Goal: Information Seeking & Learning: Learn about a topic

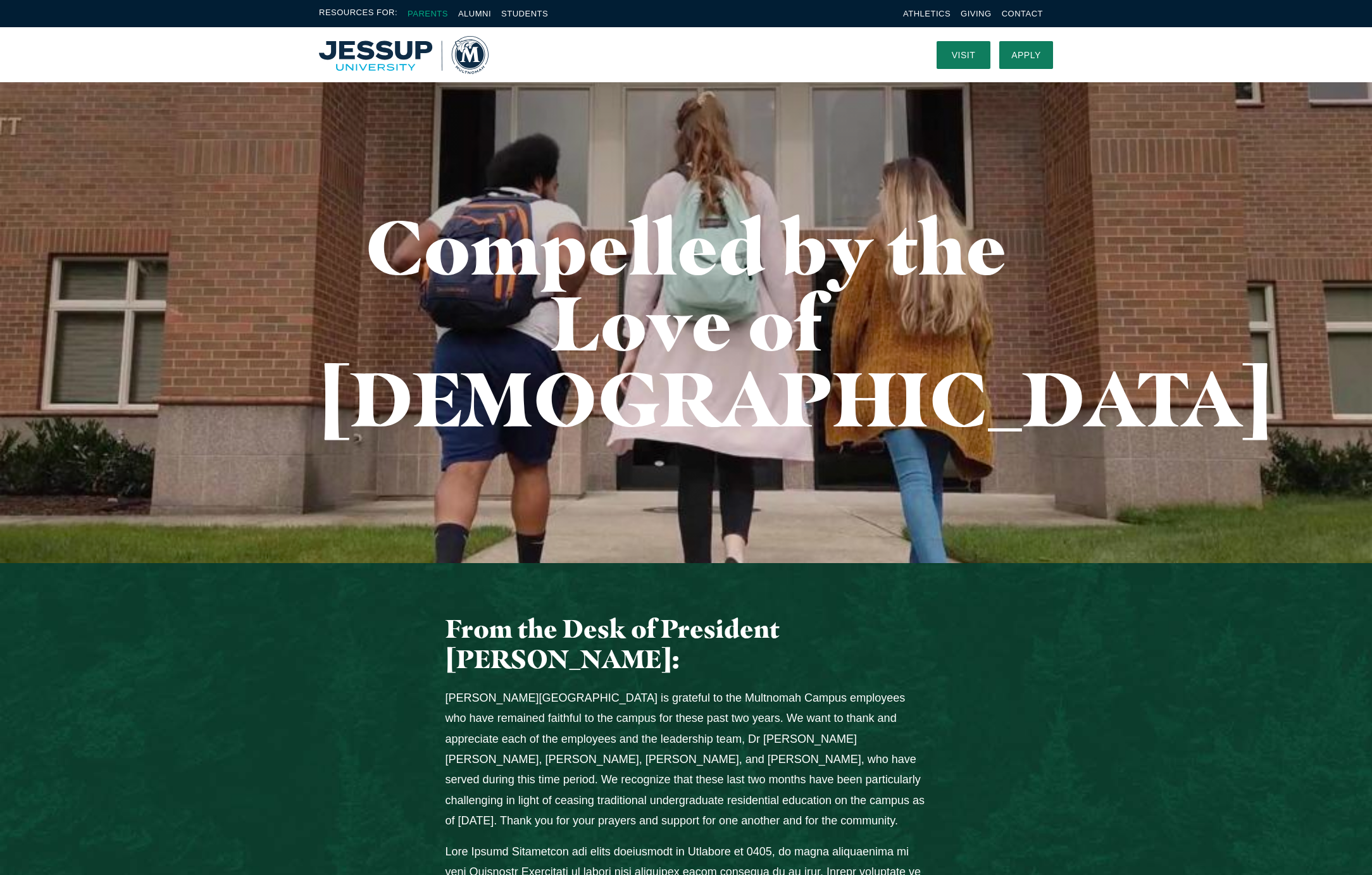
click at [431, 14] on link "Parents" at bounding box center [427, 14] width 41 height 10
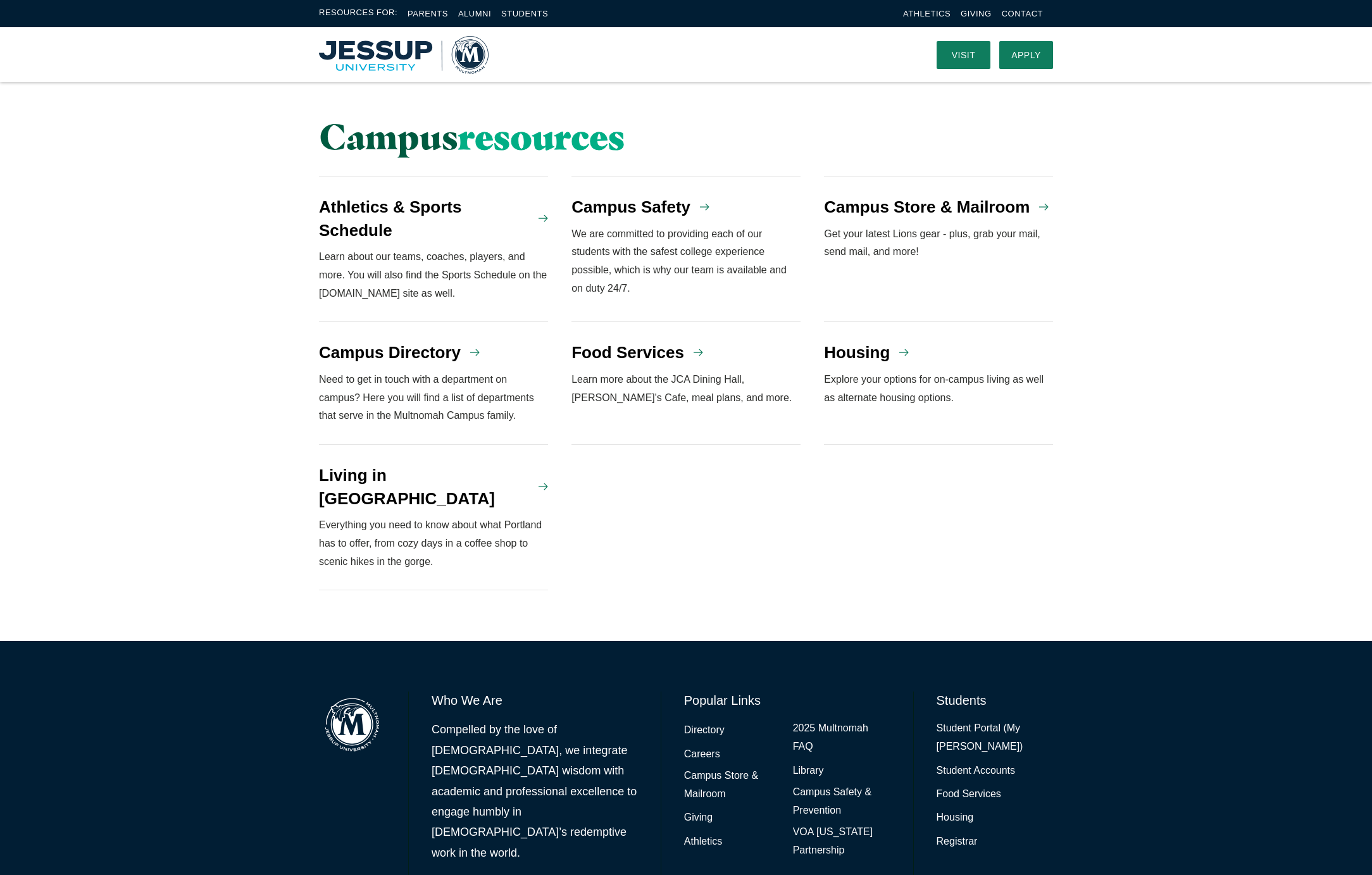
scroll to position [1013, 0]
click at [803, 720] on link "2025 Multnomah FAQ" at bounding box center [842, 739] width 98 height 37
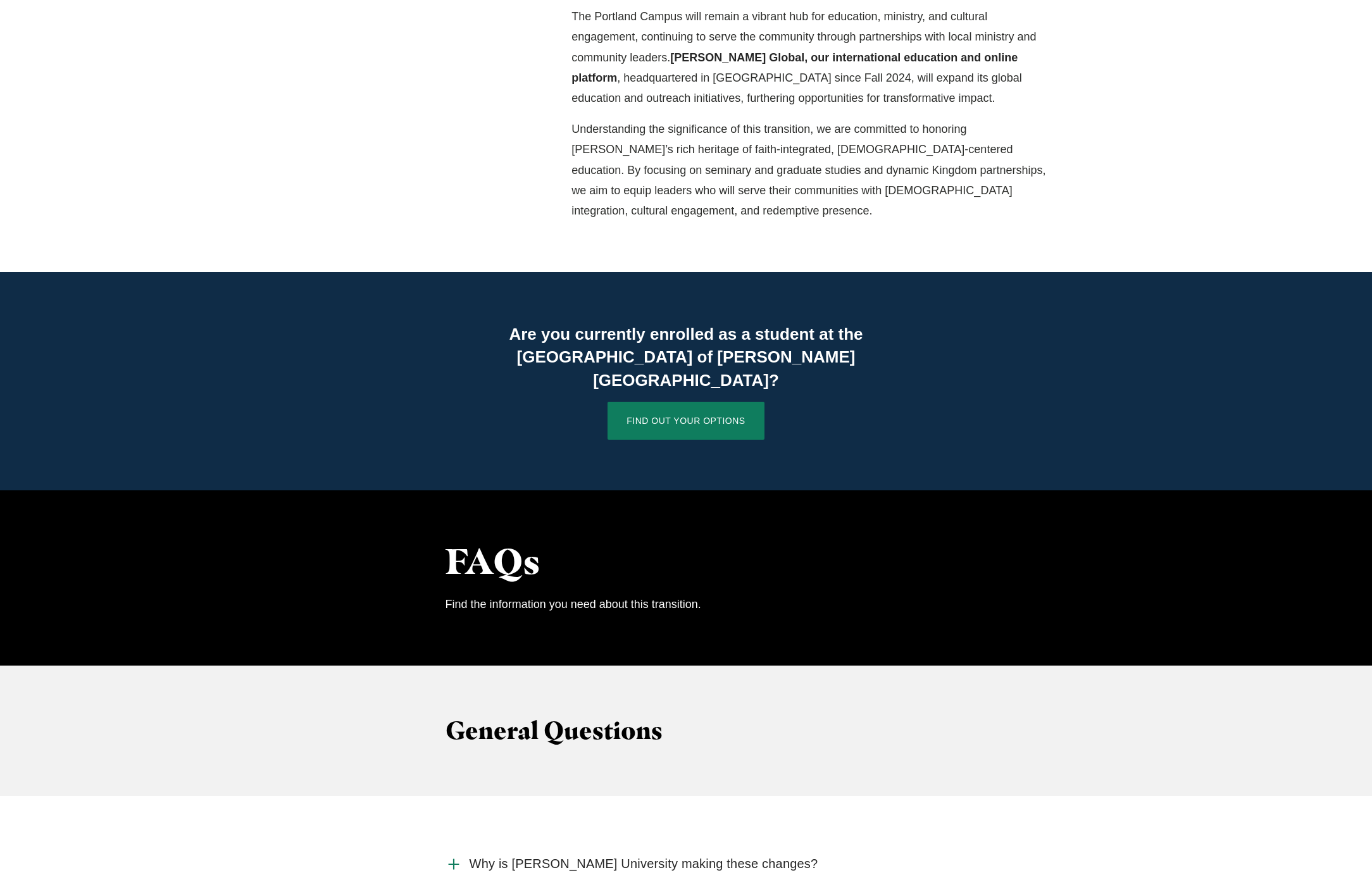
scroll to position [659, 0]
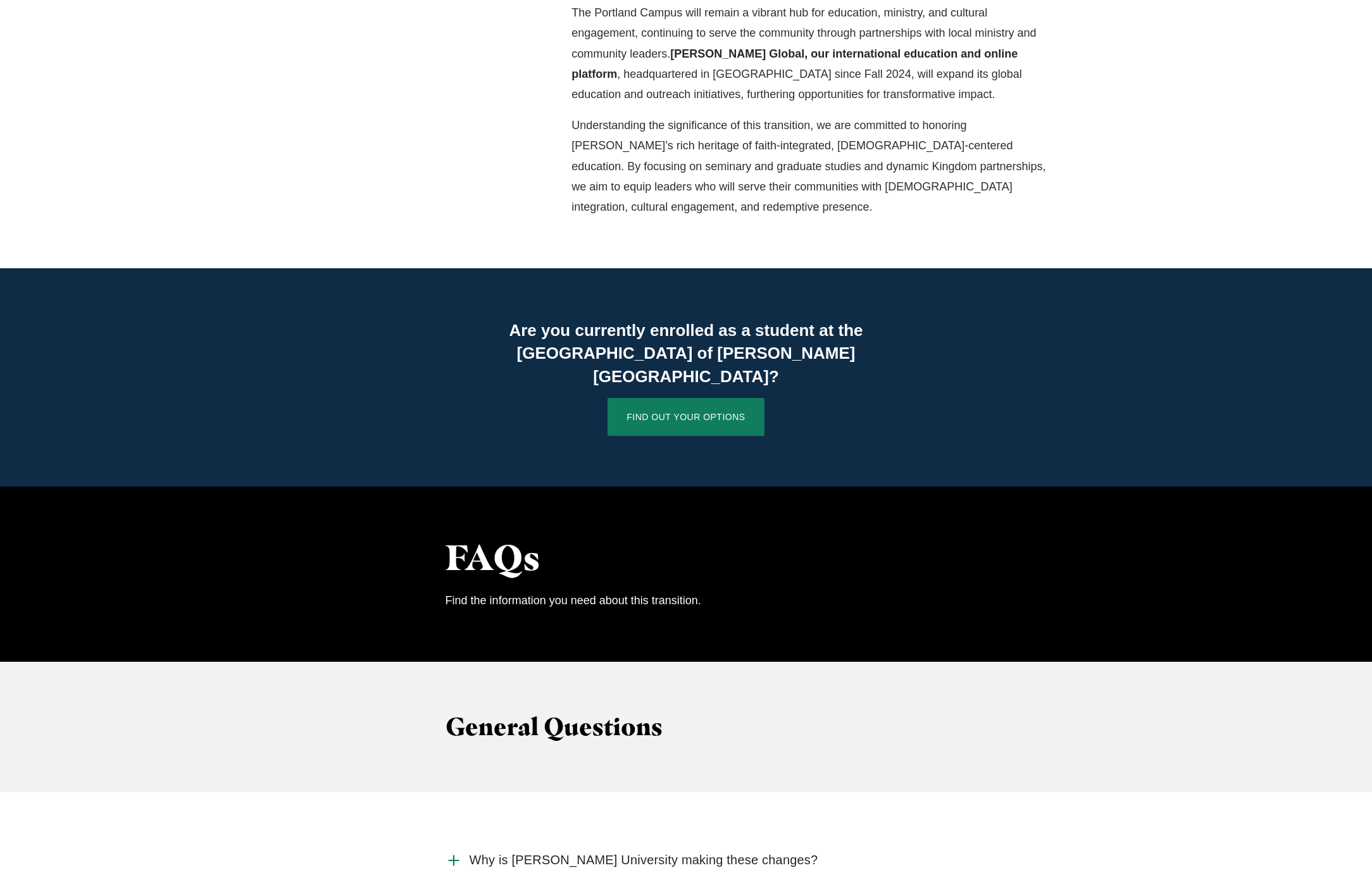
click at [575, 590] on p "Find the information you need about this transition." at bounding box center [686, 600] width 482 height 20
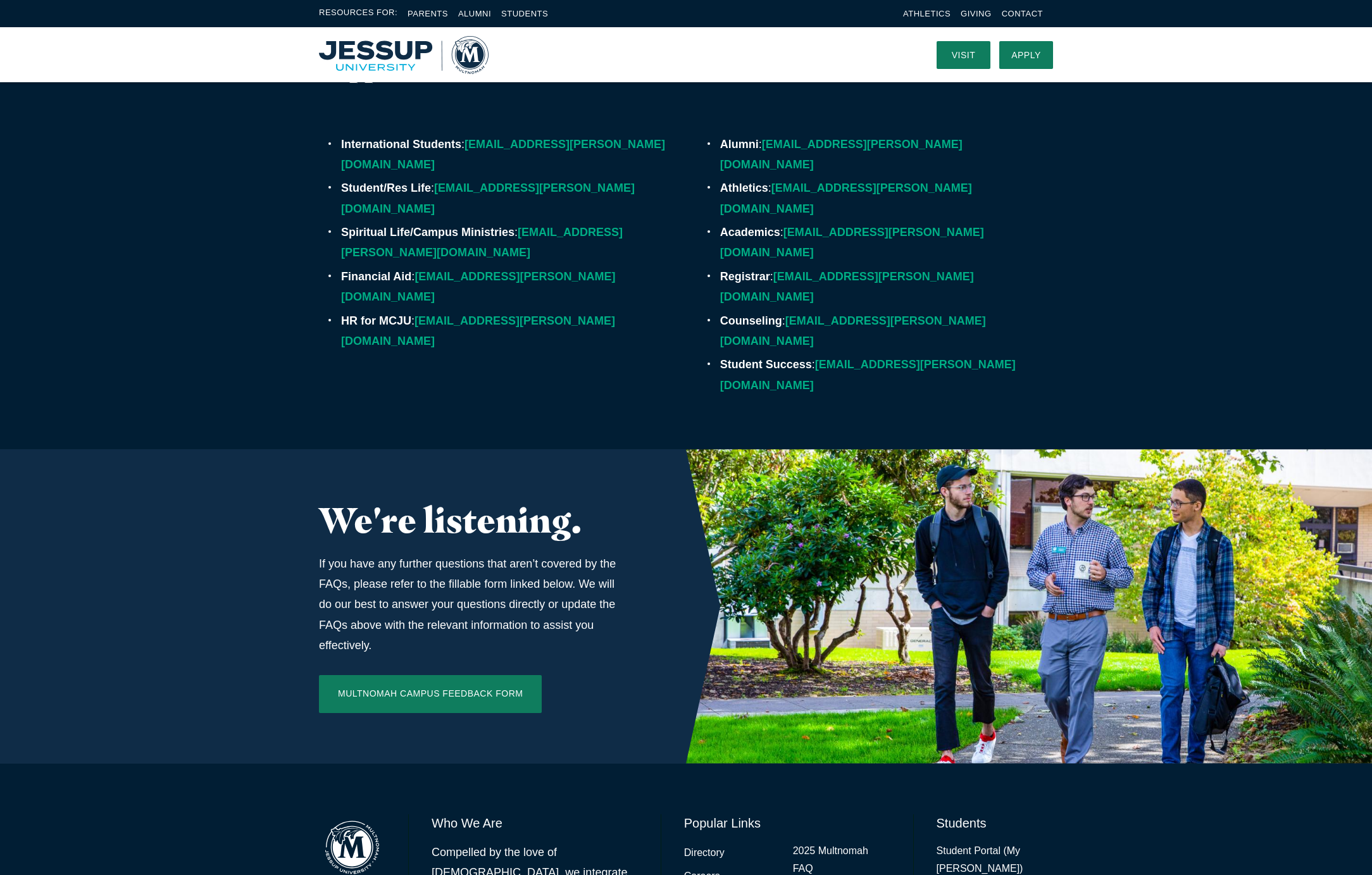
scroll to position [3819, 0]
